Goal: Transaction & Acquisition: Download file/media

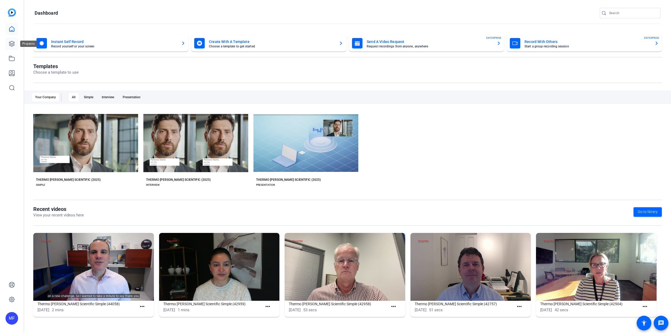
click at [9, 46] on icon at bounding box center [12, 44] width 6 height 6
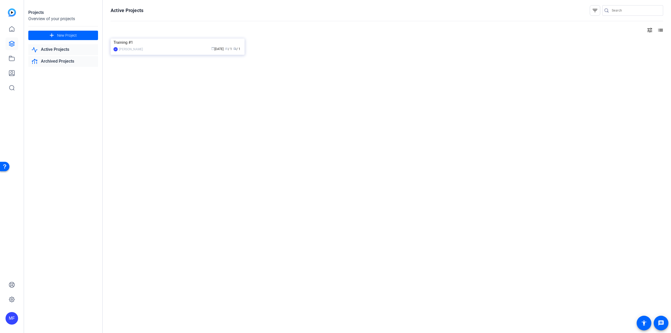
click at [58, 61] on link "Archived Projects" at bounding box center [63, 61] width 70 height 11
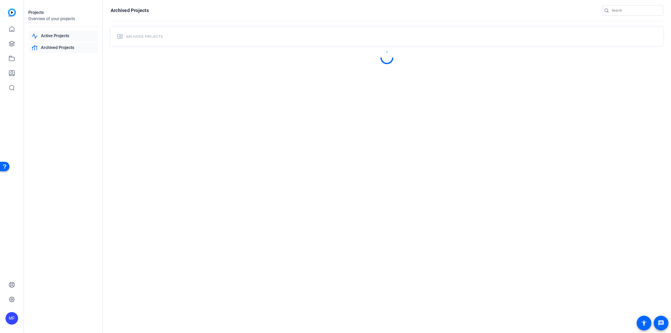
click at [61, 34] on link "Active Projects" at bounding box center [63, 36] width 70 height 11
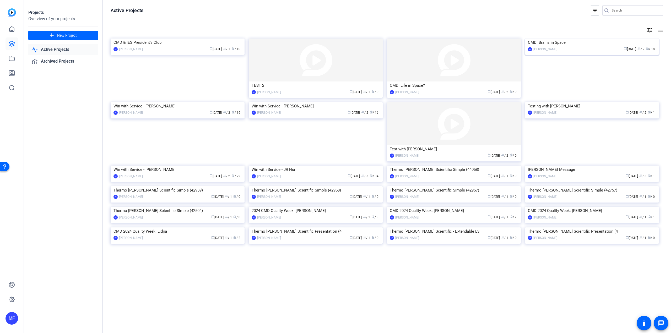
click at [610, 39] on img at bounding box center [592, 39] width 134 height 0
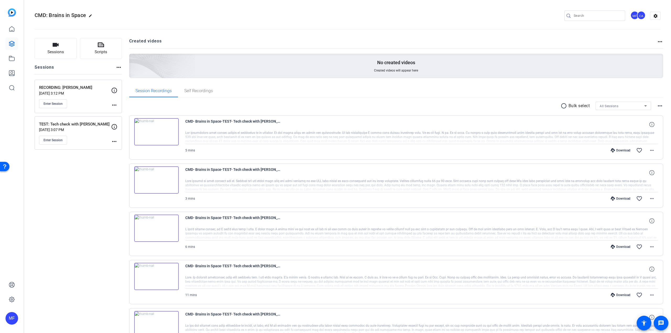
click at [562, 106] on mat-icon "radio_button_unchecked" at bounding box center [565, 106] width 8 height 6
click at [140, 122] on div at bounding box center [156, 135] width 45 height 34
click at [139, 122] on icon at bounding box center [136, 121] width 5 height 6
click at [137, 168] on icon at bounding box center [136, 169] width 5 height 5
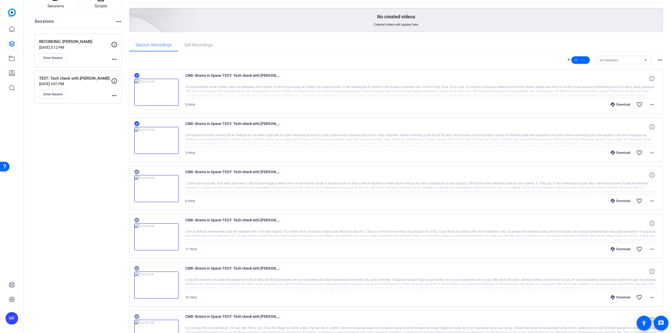
scroll to position [52, 0]
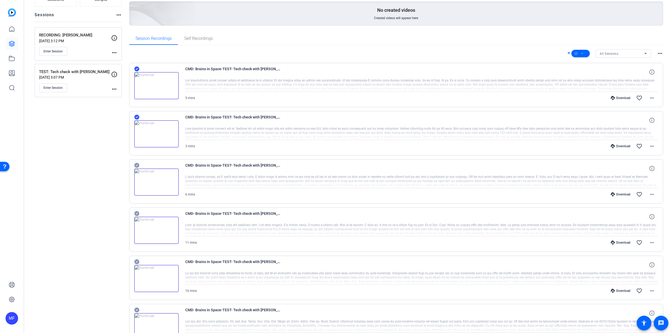
click at [137, 165] on icon at bounding box center [136, 165] width 5 height 6
click at [138, 213] on icon at bounding box center [136, 213] width 5 height 5
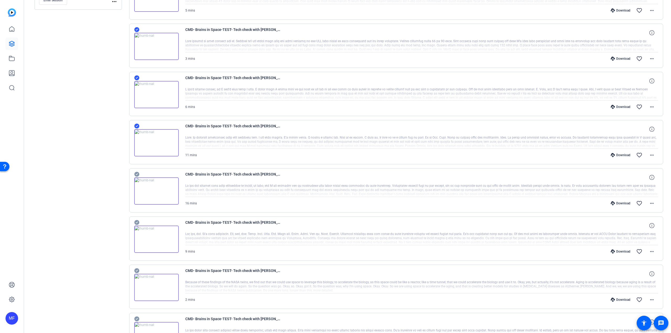
scroll to position [184, 0]
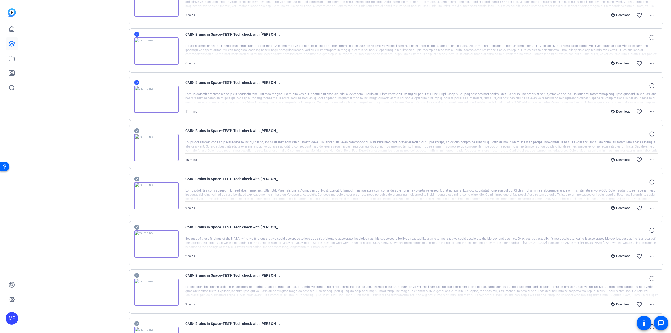
click at [137, 132] on icon at bounding box center [136, 131] width 5 height 5
click at [135, 178] on icon at bounding box center [136, 179] width 5 height 5
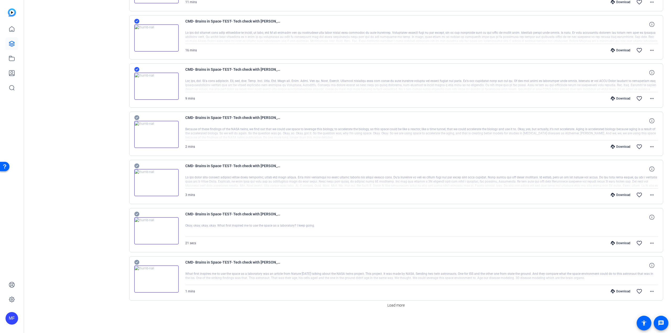
scroll to position [293, 0]
click at [137, 116] on icon at bounding box center [136, 117] width 5 height 5
click at [136, 164] on icon at bounding box center [136, 165] width 5 height 5
click at [137, 263] on icon at bounding box center [136, 262] width 5 height 5
click at [398, 306] on span "Load more" at bounding box center [396, 306] width 17 height 6
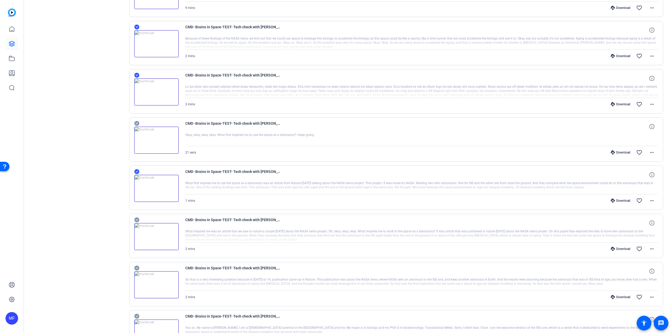
scroll to position [477, 0]
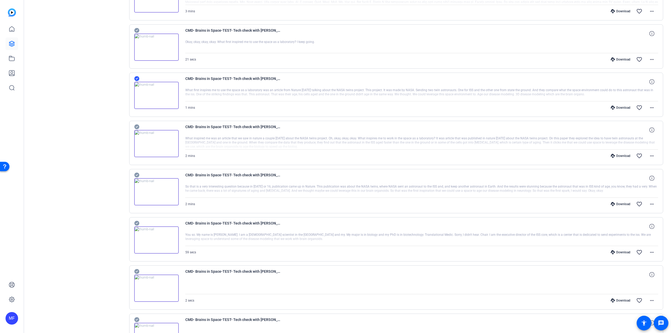
click at [136, 126] on icon at bounding box center [136, 127] width 5 height 5
click at [137, 175] on icon at bounding box center [136, 175] width 5 height 6
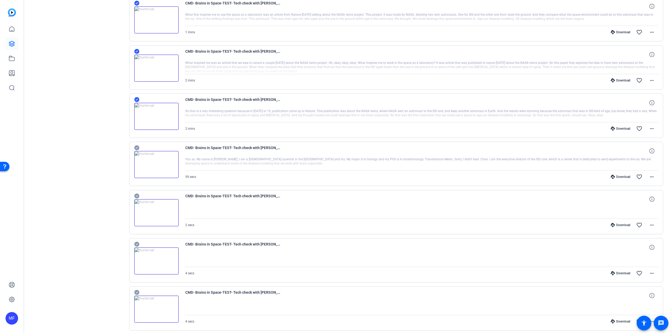
scroll to position [556, 0]
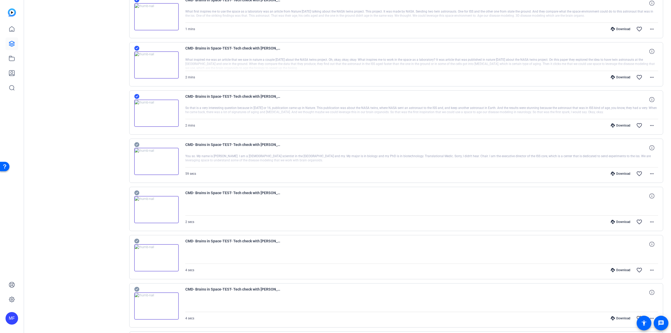
click at [136, 143] on icon at bounding box center [136, 144] width 5 height 5
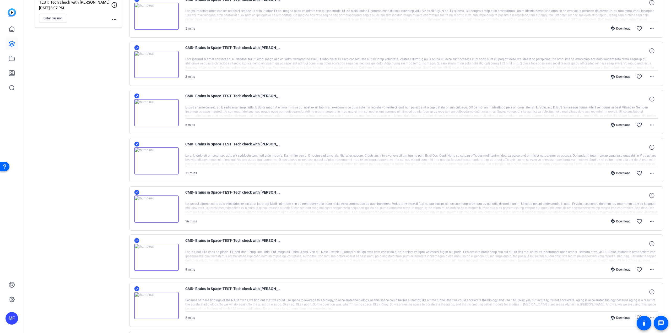
scroll to position [0, 0]
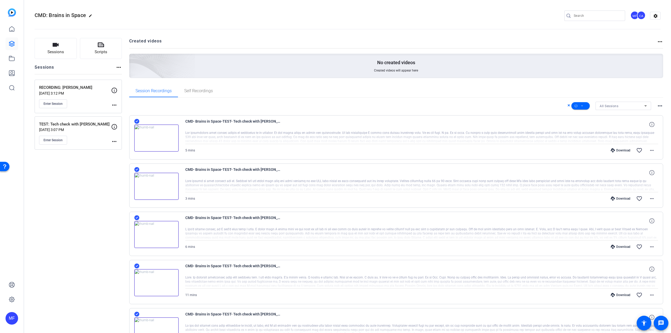
click at [657, 107] on mat-icon "more_horiz" at bounding box center [660, 106] width 6 height 6
click at [579, 105] on div at bounding box center [335, 166] width 671 height 333
click at [581, 106] on icon at bounding box center [582, 106] width 3 height 7
click at [578, 127] on span "Download Original" at bounding box center [587, 127] width 28 height 6
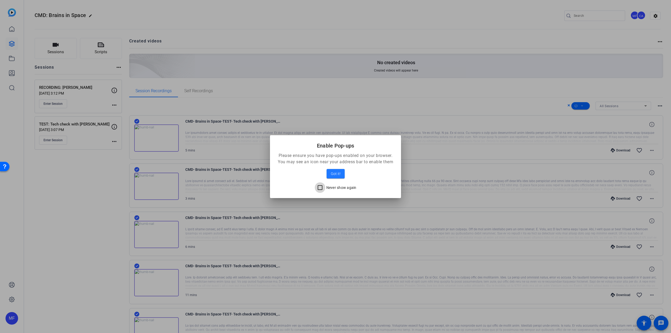
click at [320, 187] on input "Never show again" at bounding box center [320, 188] width 10 height 10
checkbox input "true"
click at [335, 175] on span "Got it!" at bounding box center [336, 174] width 10 height 6
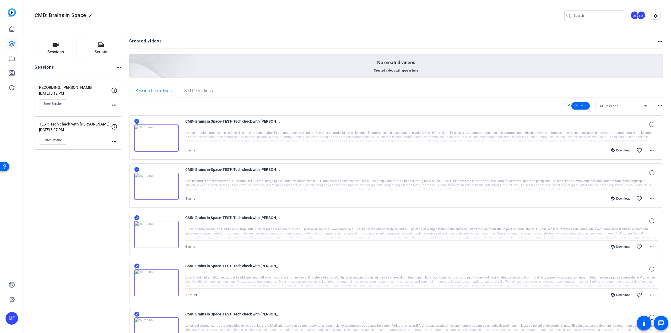
click at [568, 106] on icon at bounding box center [569, 105] width 2 height 2
click at [653, 200] on mat-icon "more_horiz" at bounding box center [652, 199] width 6 height 6
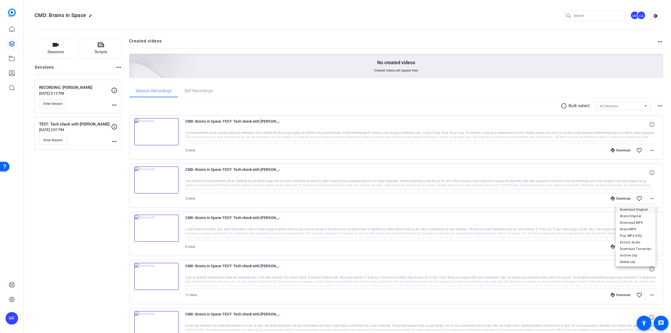
click at [641, 210] on span "Download Original" at bounding box center [635, 210] width 31 height 6
click at [649, 248] on mat-icon "more_horiz" at bounding box center [652, 247] width 6 height 6
click at [638, 257] on span "Download Original" at bounding box center [635, 258] width 31 height 6
click at [650, 301] on span at bounding box center [652, 295] width 13 height 13
click at [642, 232] on span "Download Original" at bounding box center [635, 232] width 31 height 6
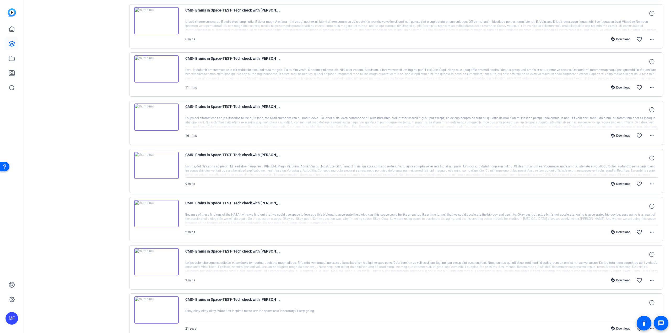
scroll to position [210, 0]
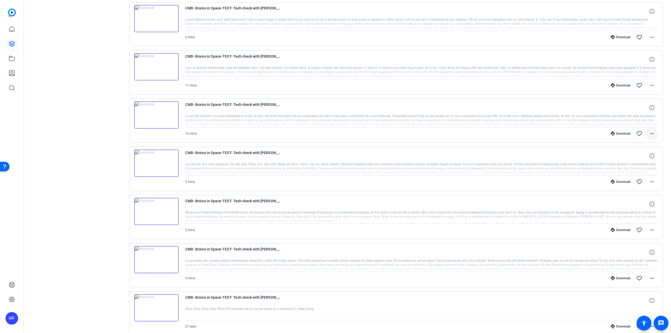
click at [653, 134] on span at bounding box center [652, 133] width 13 height 13
click at [634, 145] on span "Download Original" at bounding box center [635, 145] width 31 height 6
click at [649, 182] on mat-icon "more_horiz" at bounding box center [652, 182] width 6 height 6
click at [629, 193] on span "Download Original" at bounding box center [635, 193] width 31 height 6
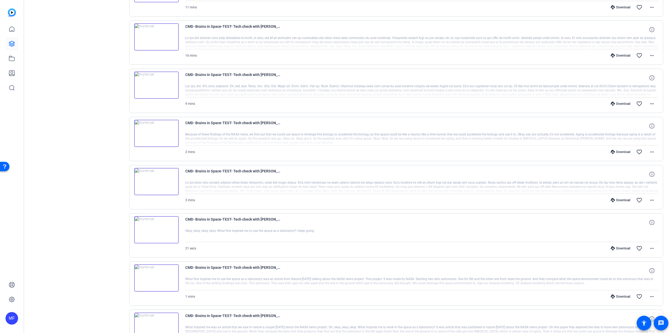
scroll to position [288, 0]
click at [649, 152] on mat-icon "more_horiz" at bounding box center [652, 151] width 6 height 6
click at [626, 162] on span "Download Original" at bounding box center [635, 162] width 31 height 6
click at [650, 199] on mat-icon "more_horiz" at bounding box center [652, 200] width 6 height 6
click at [623, 210] on span "Download Original" at bounding box center [635, 211] width 31 height 6
